Goal: Information Seeking & Learning: Learn about a topic

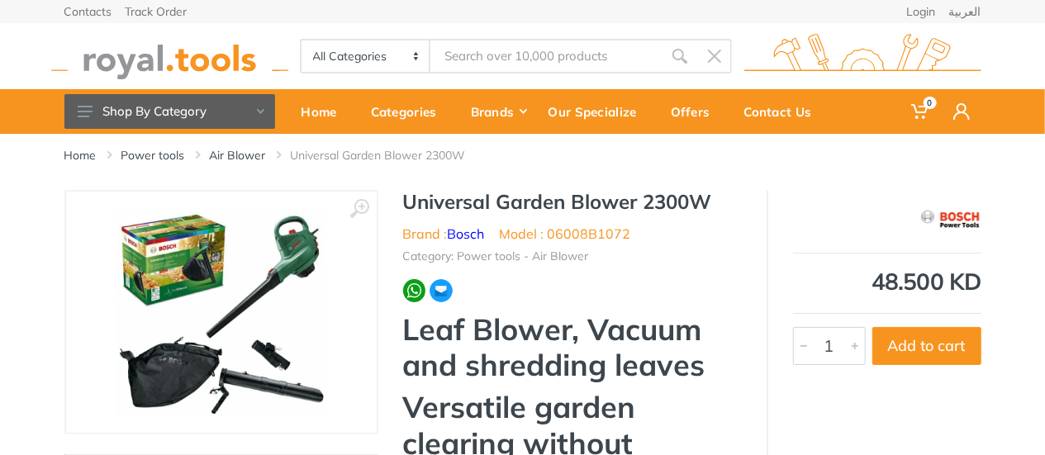
click at [568, 202] on h1 "Universal Garden Blower 2300W" at bounding box center [572, 202] width 339 height 24
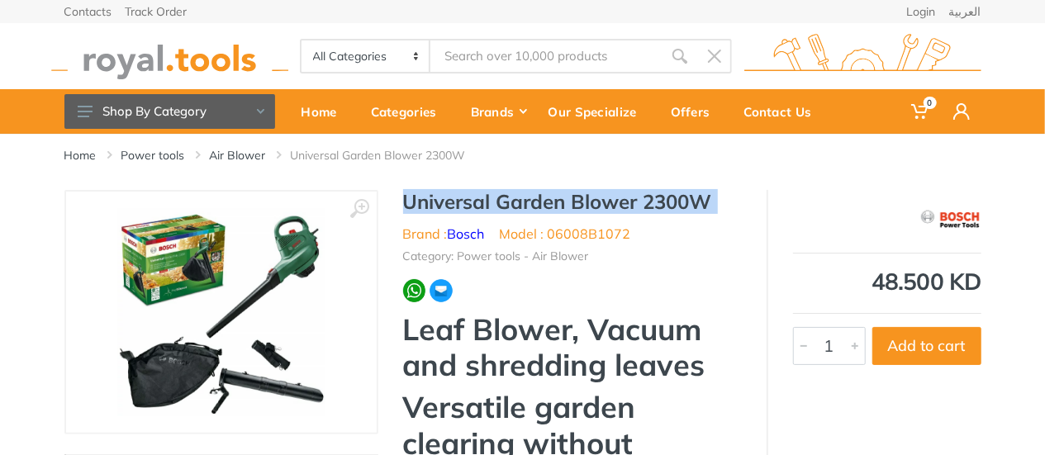
click at [568, 202] on h1 "Universal Garden Blower 2300W" at bounding box center [572, 202] width 339 height 24
copy div "Universal Garden Blower 2300W"
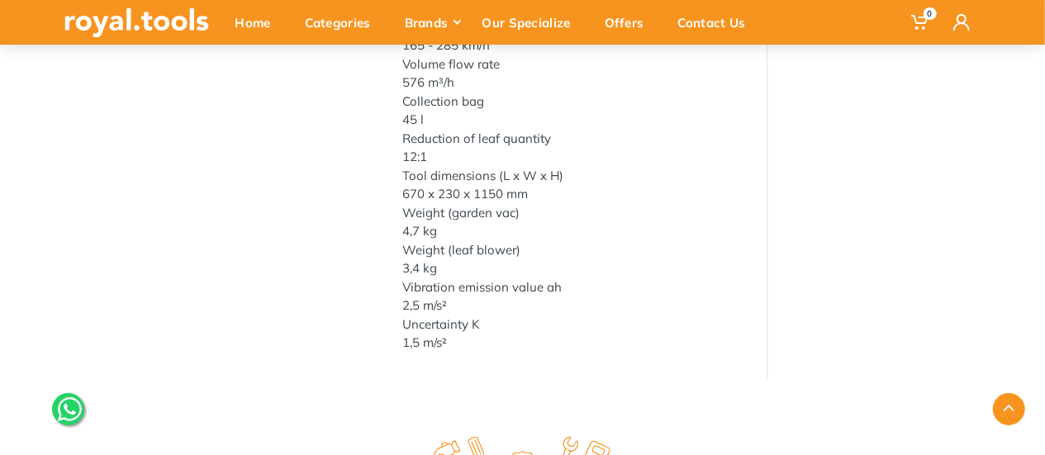
scroll to position [822, 0]
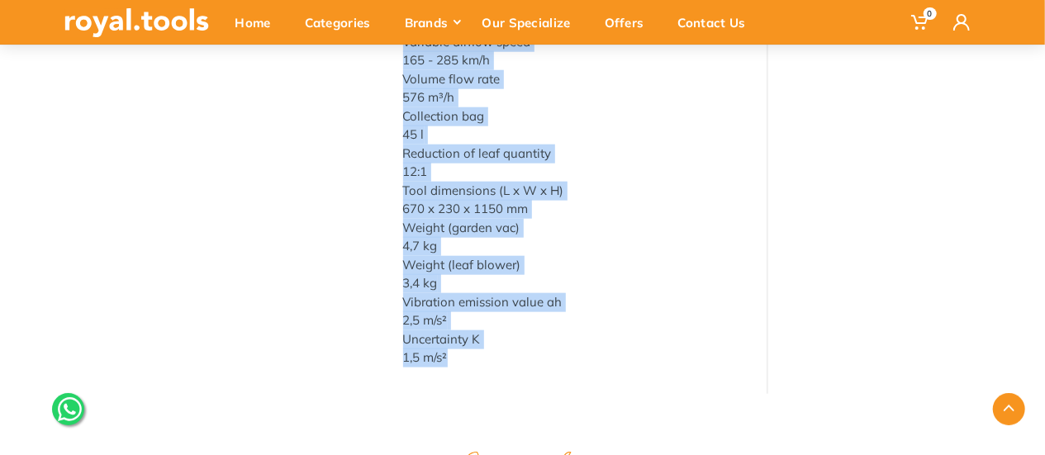
drag, startPoint x: 403, startPoint y: 163, endPoint x: 587, endPoint y: 364, distance: 272.0
copy div "Lore Ipsumd, Sitame con adipiscin elitse Doeiusmod tempor incididu utlabor etdo…"
